Goal: Task Accomplishment & Management: Use online tool/utility

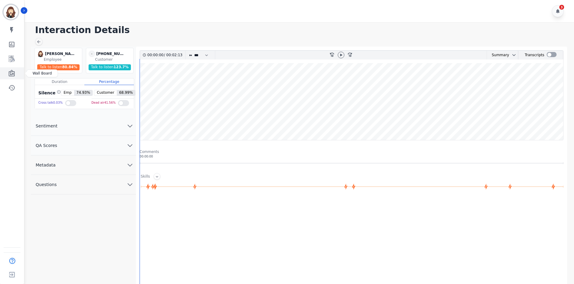
click at [11, 72] on icon "Sidebar" at bounding box center [11, 73] width 7 height 7
